Goal: Navigation & Orientation: Find specific page/section

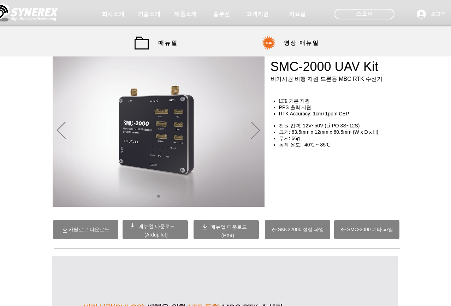
click at [285, 170] on div "main content" at bounding box center [340, 173] width 141 height 62
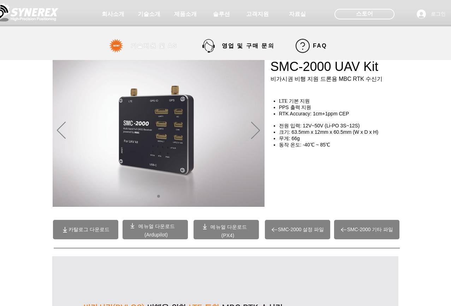
click at [165, 46] on span "기술지원 및 AS" at bounding box center [154, 45] width 47 height 7
select select "******"
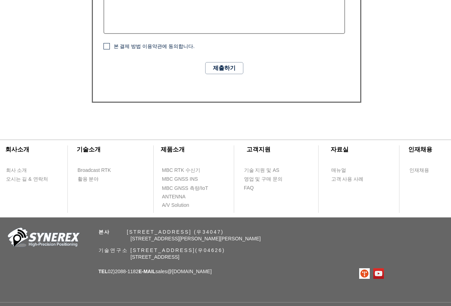
scroll to position [520, 0]
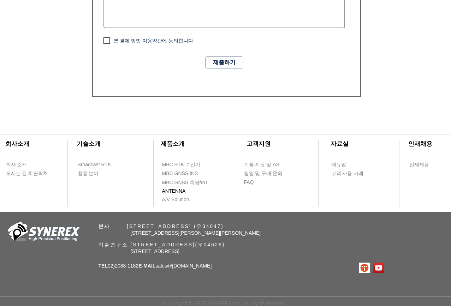
click at [177, 192] on span "ANTENNA" at bounding box center [174, 191] width 24 height 7
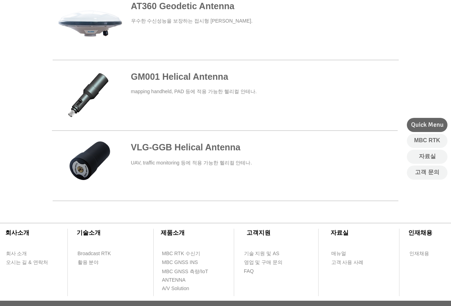
scroll to position [396, 0]
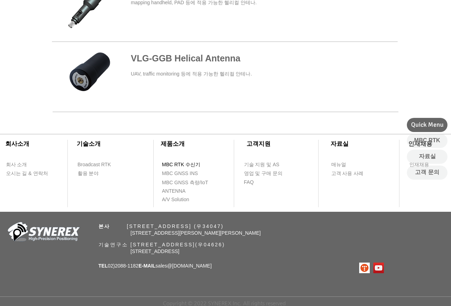
click at [192, 165] on span "MBC RTK 수신기" at bounding box center [181, 165] width 39 height 7
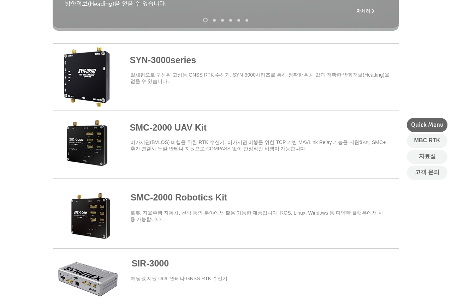
scroll to position [895, 0]
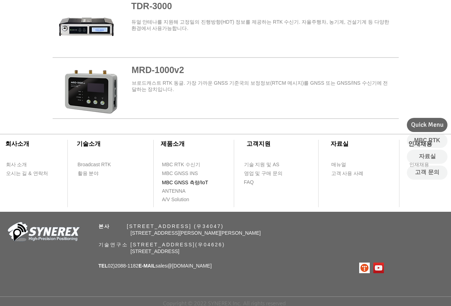
click at [189, 186] on span "MBC GNSS 측량/IoT" at bounding box center [185, 183] width 46 height 7
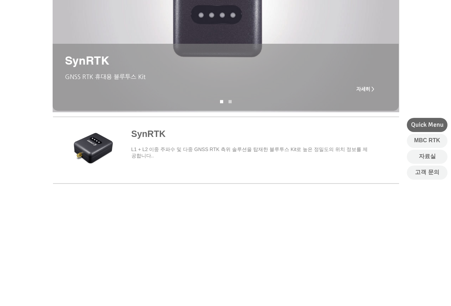
scroll to position [364, 0]
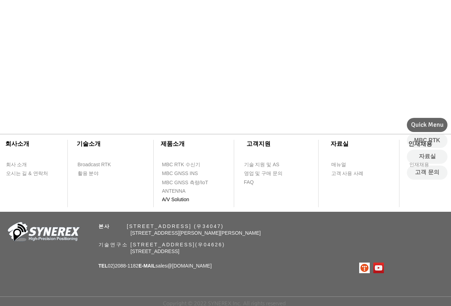
click at [181, 200] on span "A/V Solution" at bounding box center [175, 200] width 27 height 7
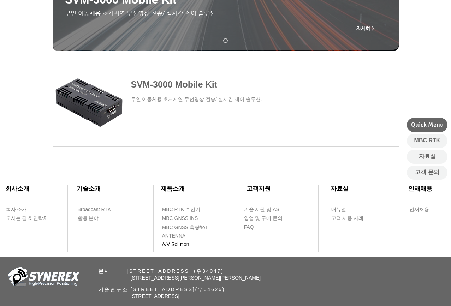
scroll to position [251, 0]
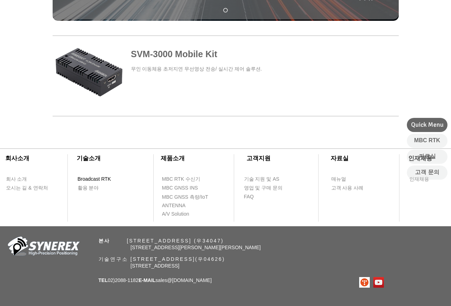
click at [100, 181] on span "Broadcast RTK" at bounding box center [95, 179] width 34 height 7
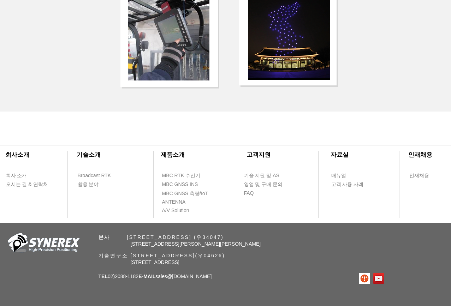
scroll to position [1515, 0]
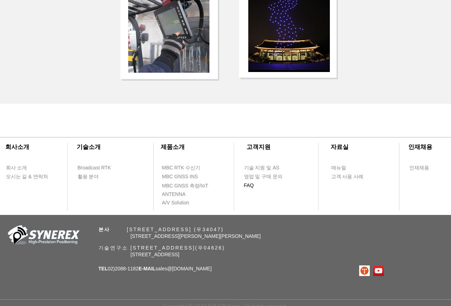
click at [262, 182] on span "FAQ" at bounding box center [264, 186] width 40 height 8
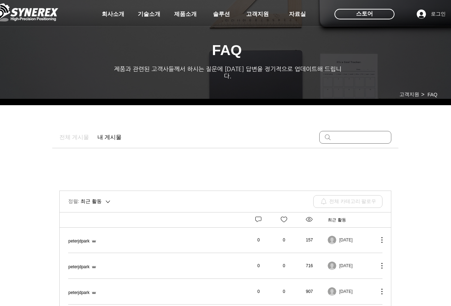
click at [183, 167] on div "main content" at bounding box center [225, 165] width 332 height 35
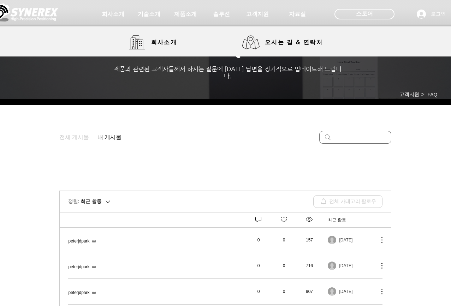
click at [42, 17] on img at bounding box center [24, 12] width 67 height 21
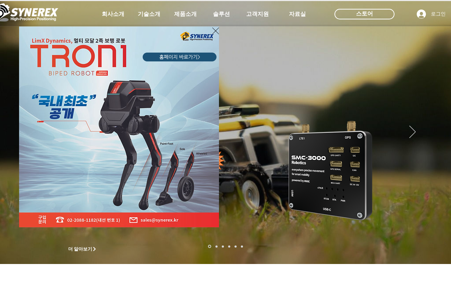
click at [214, 30] on icon "사이트로 돌아가기" at bounding box center [215, 31] width 7 height 9
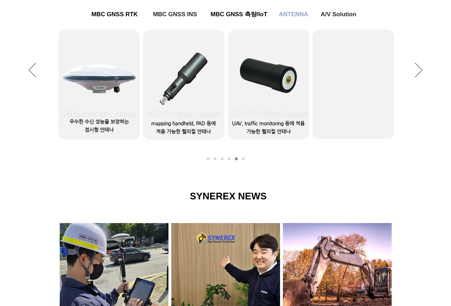
scroll to position [348, 0]
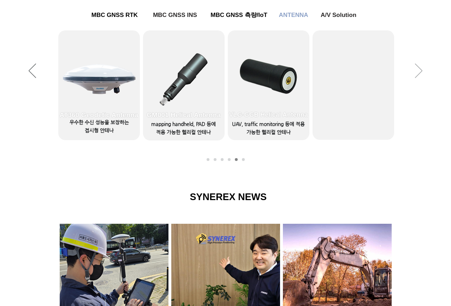
click at [420, 69] on icon "다음" at bounding box center [418, 71] width 7 height 14
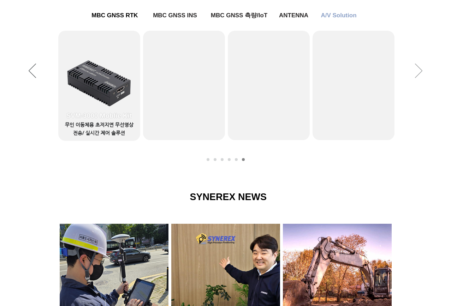
click at [420, 69] on icon "다음" at bounding box center [418, 71] width 7 height 14
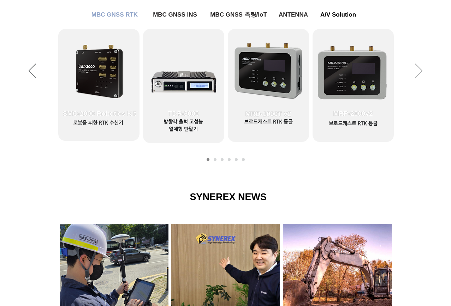
click at [420, 69] on icon "다음" at bounding box center [418, 71] width 7 height 14
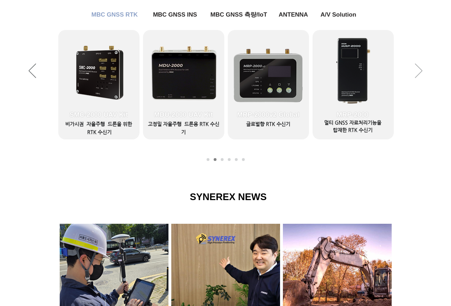
click at [420, 69] on icon "다음" at bounding box center [418, 71] width 7 height 14
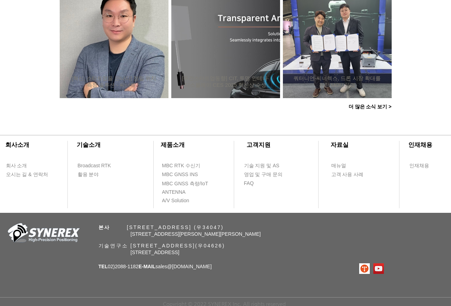
scroll to position [696, 0]
